Goal: Ask a question

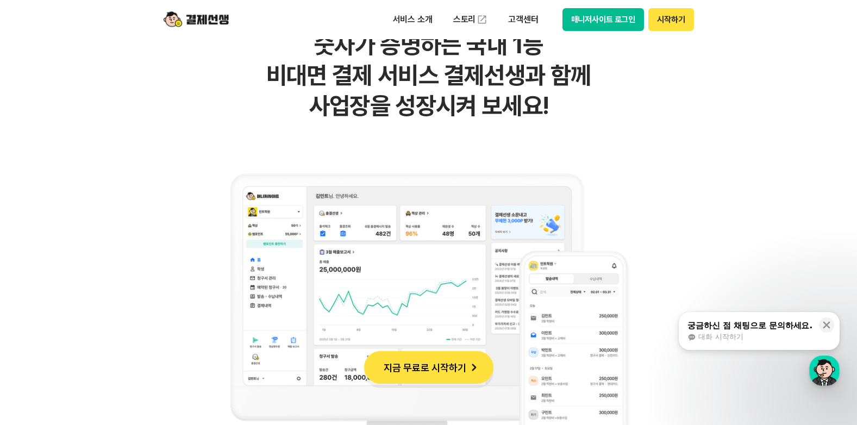
scroll to position [815, 0]
click at [726, 338] on span "대화 시작하기" at bounding box center [721, 337] width 45 height 10
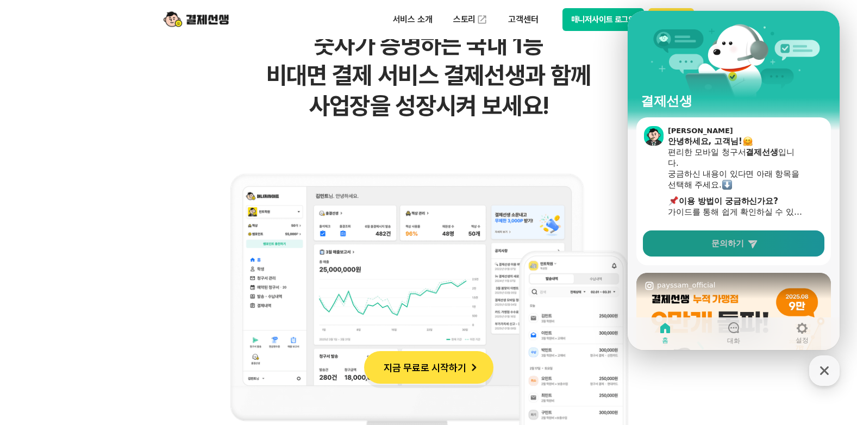
click at [708, 241] on link "문의하기" at bounding box center [734, 244] width 182 height 26
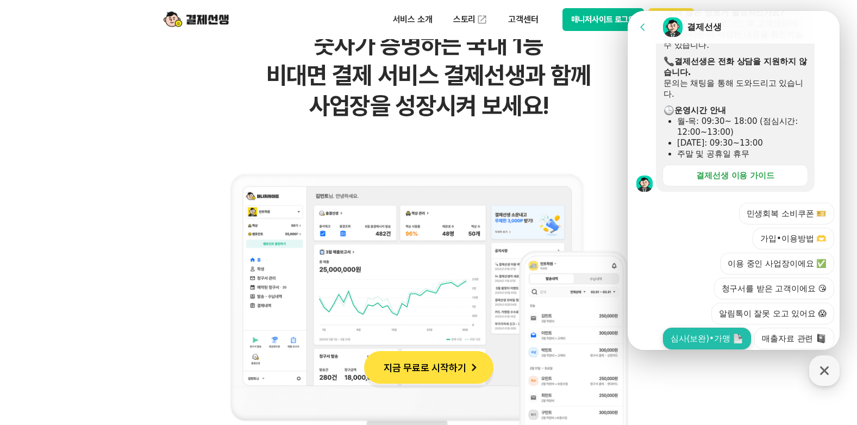
scroll to position [339, 0]
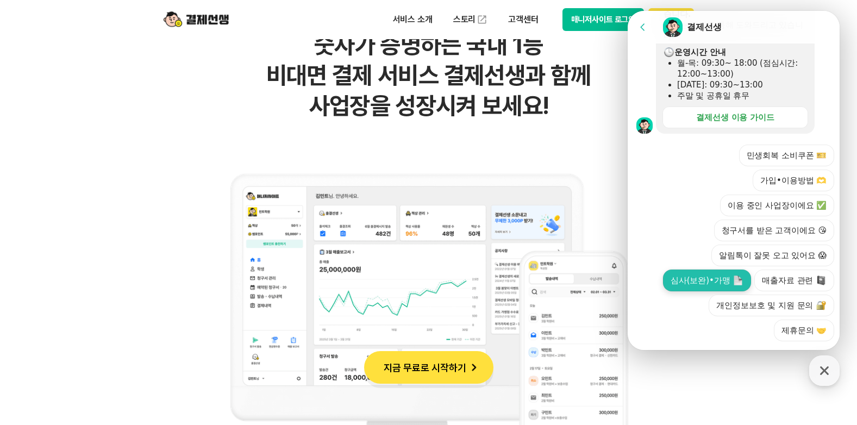
click at [677, 270] on button "심사(보완)•가맹" at bounding box center [707, 281] width 88 height 22
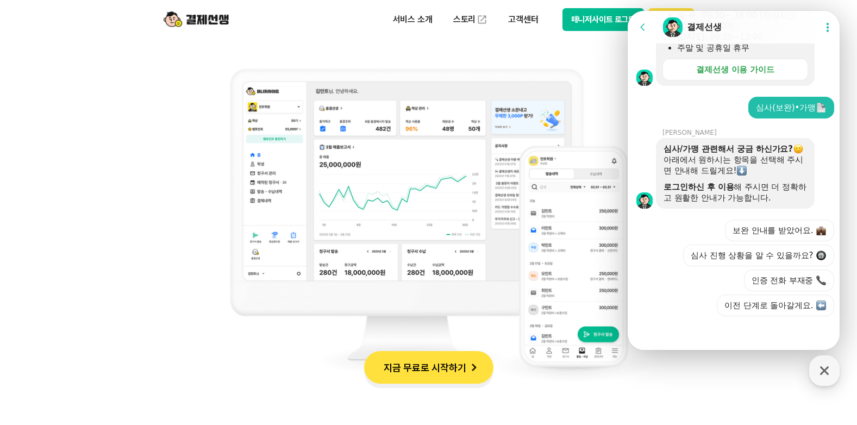
scroll to position [924, 0]
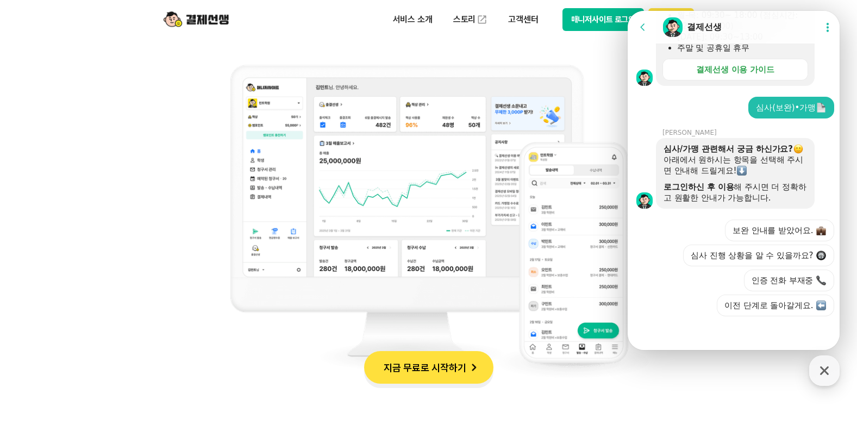
click at [825, 29] on icon at bounding box center [828, 27] width 11 height 11
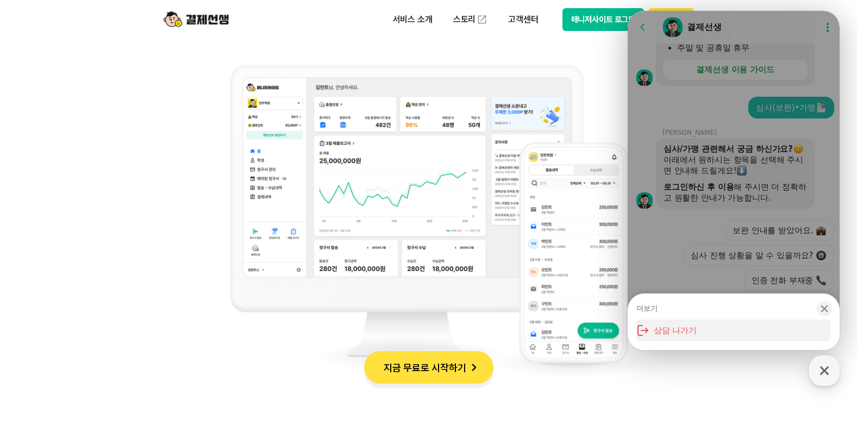
click at [665, 332] on button "상담 나가기" at bounding box center [734, 331] width 195 height 22
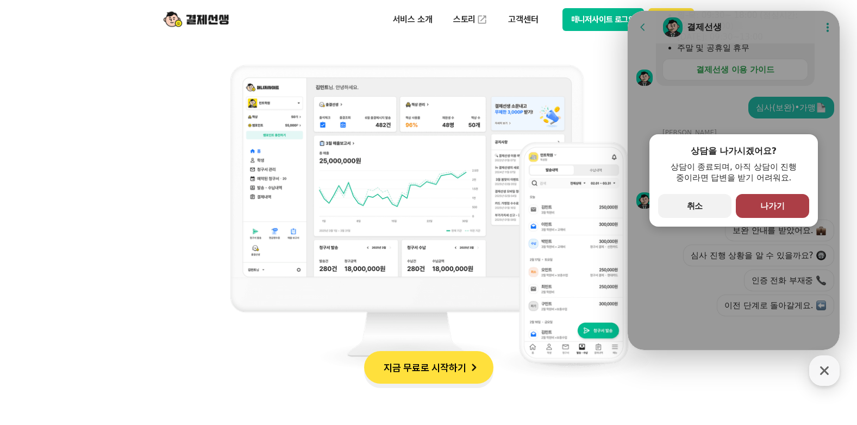
click at [762, 204] on span "나가기" at bounding box center [773, 206] width 24 height 10
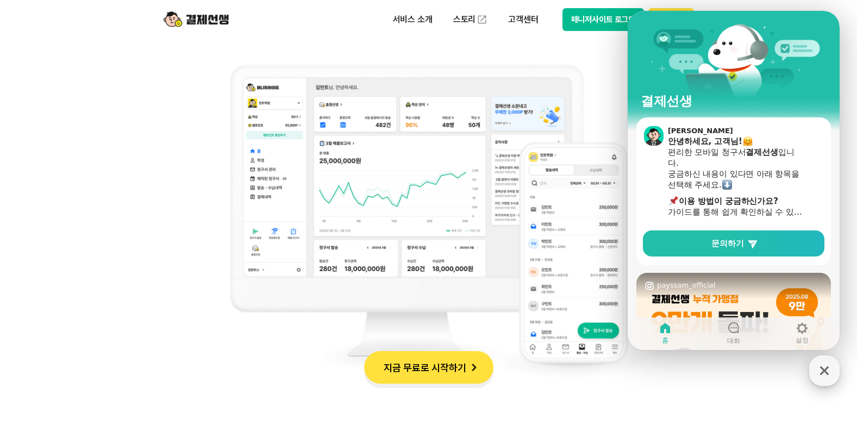
click at [826, 373] on icon "button" at bounding box center [824, 370] width 9 height 9
